Goal: Contribute content: Add original content to the website for others to see

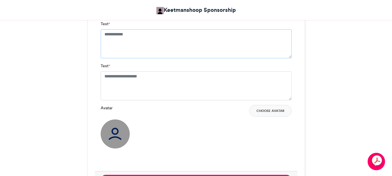
click at [102, 35] on textarea "Text *" at bounding box center [196, 43] width 191 height 29
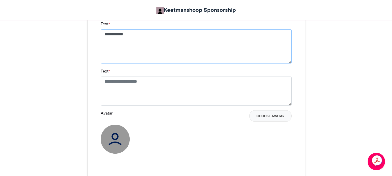
type textarea "**********"
click at [106, 81] on textarea "Text *" at bounding box center [196, 91] width 191 height 29
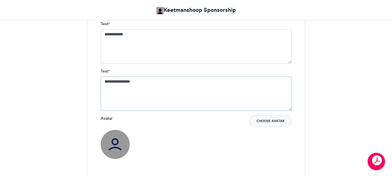
type textarea "**********"
click at [267, 120] on button "Choose Avatar" at bounding box center [270, 122] width 42 height 12
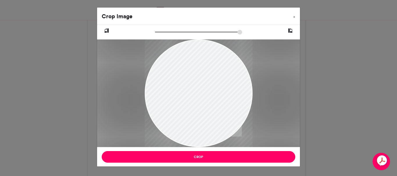
drag, startPoint x: 200, startPoint y: 61, endPoint x: 207, endPoint y: 93, distance: 33.1
click at [207, 93] on div at bounding box center [199, 120] width 108 height 162
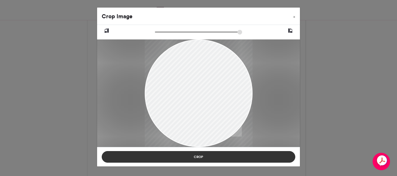
click at [193, 157] on button "Crop" at bounding box center [198, 157] width 193 height 12
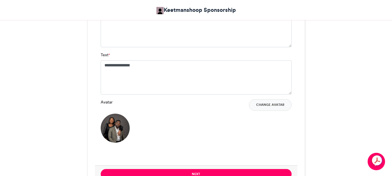
scroll to position [539, 0]
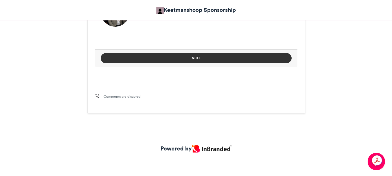
click at [194, 59] on button "Next" at bounding box center [196, 58] width 191 height 10
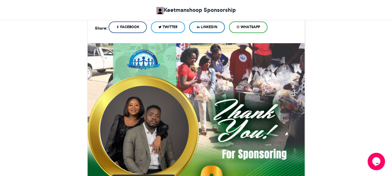
scroll to position [351, 0]
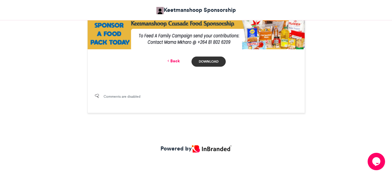
click at [212, 60] on link "Download" at bounding box center [209, 62] width 34 height 10
